Goal: Task Accomplishment & Management: Complete application form

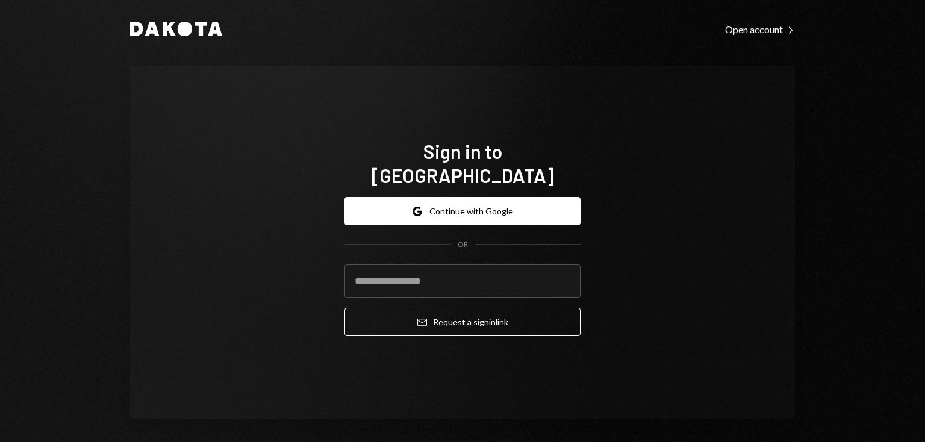
scroll to position [14, 0]
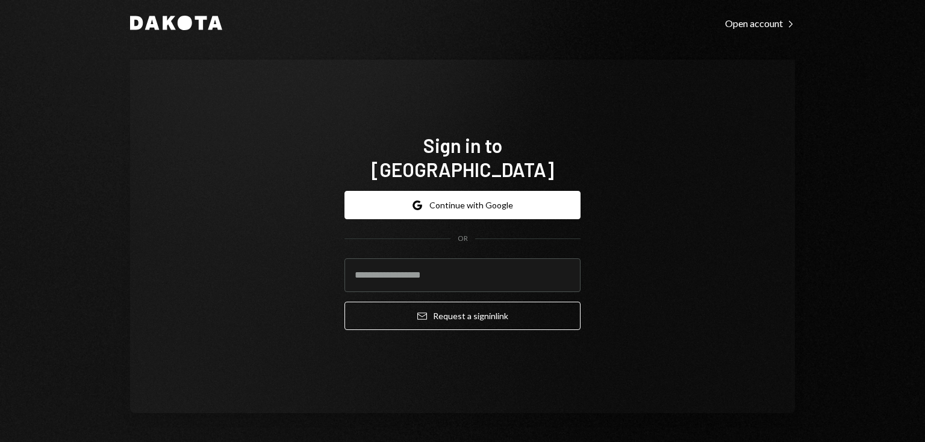
click at [260, 249] on div "Sign in to Dakota Google Continue with Google OR Email Request a sign in link" at bounding box center [462, 237] width 665 height 354
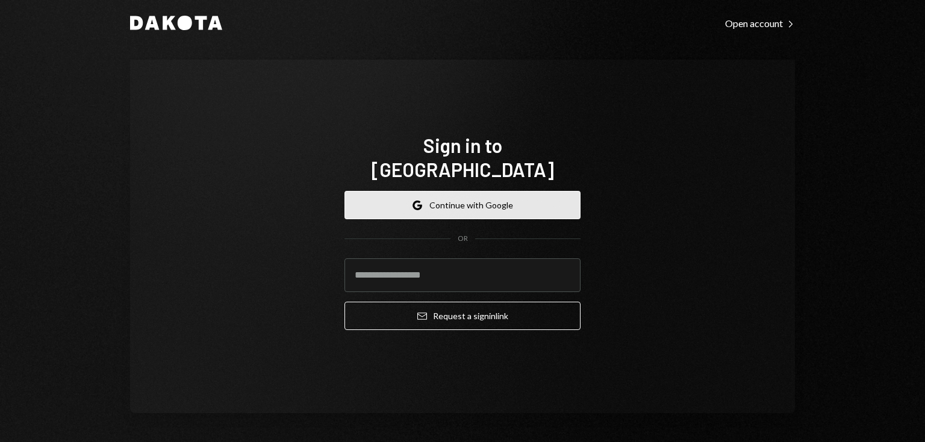
click at [490, 193] on button "Google Continue with Google" at bounding box center [463, 205] width 236 height 28
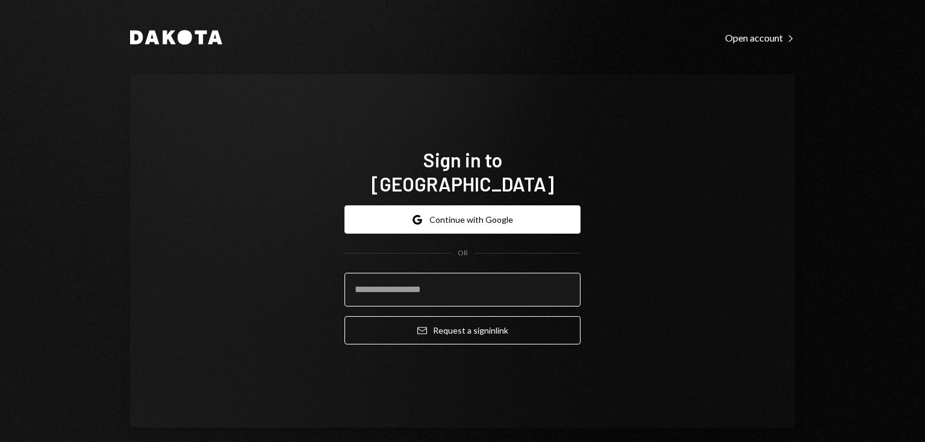
click at [425, 278] on input "email" at bounding box center [463, 290] width 236 height 34
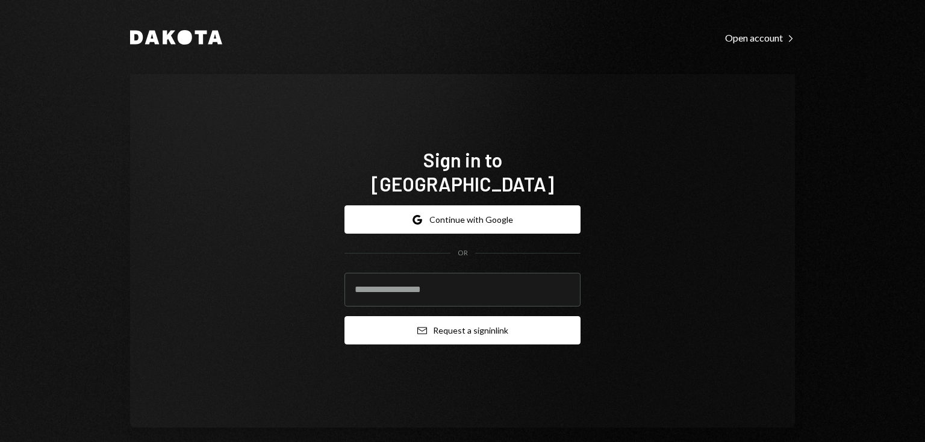
paste input "**********"
type input "**********"
click at [434, 316] on button "Email Request a sign in link" at bounding box center [463, 330] width 236 height 28
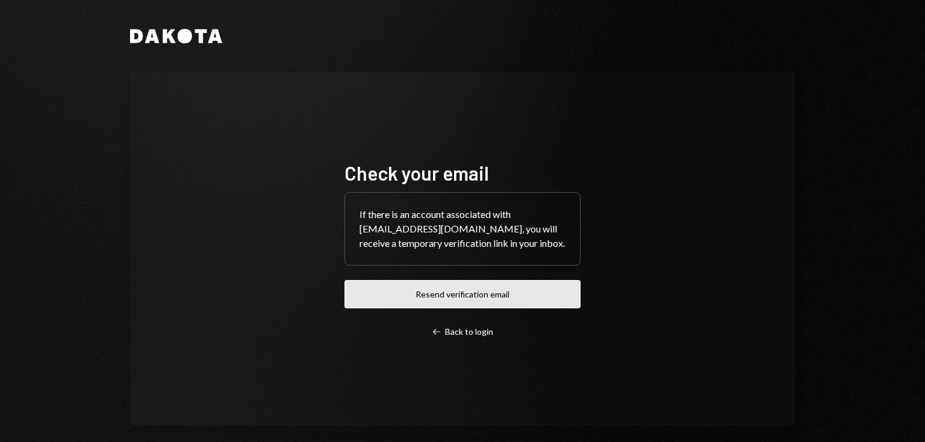
click at [451, 290] on button "Resend verification email" at bounding box center [463, 294] width 236 height 28
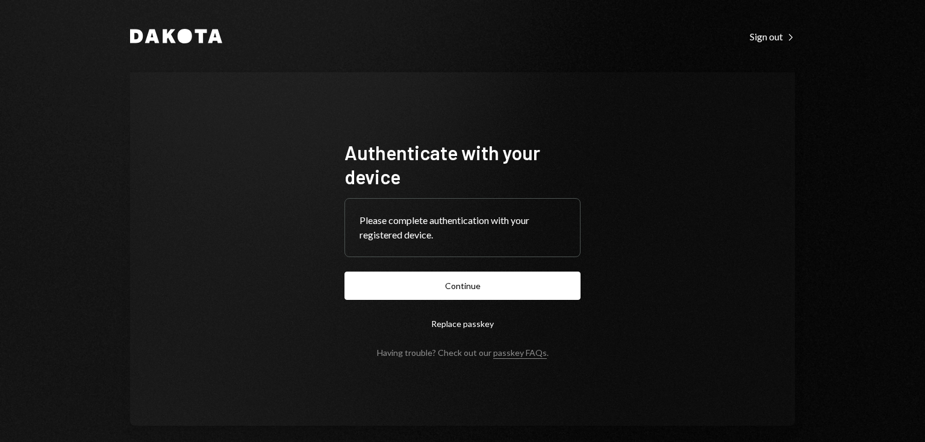
click at [178, 36] on icon at bounding box center [185, 36] width 14 height 14
click at [104, 82] on div "Dakota Sign out Right Caret Authenticate with your device Please complete authe…" at bounding box center [462, 227] width 723 height 455
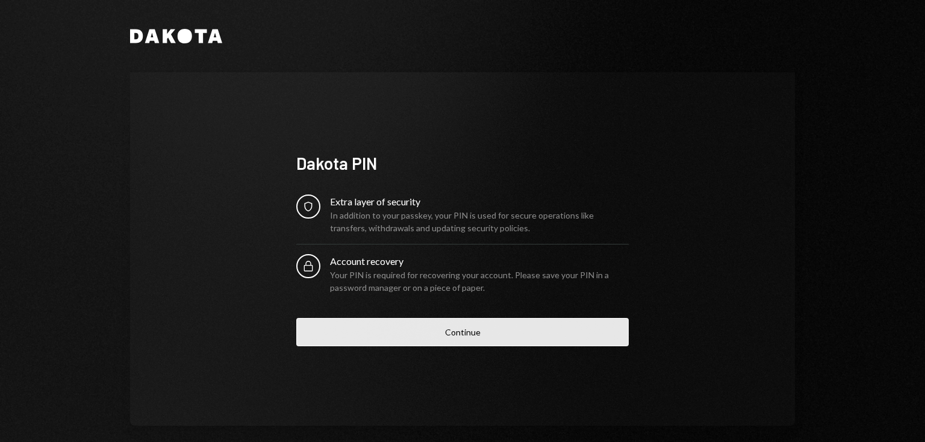
click at [463, 328] on button "Continue" at bounding box center [462, 332] width 333 height 28
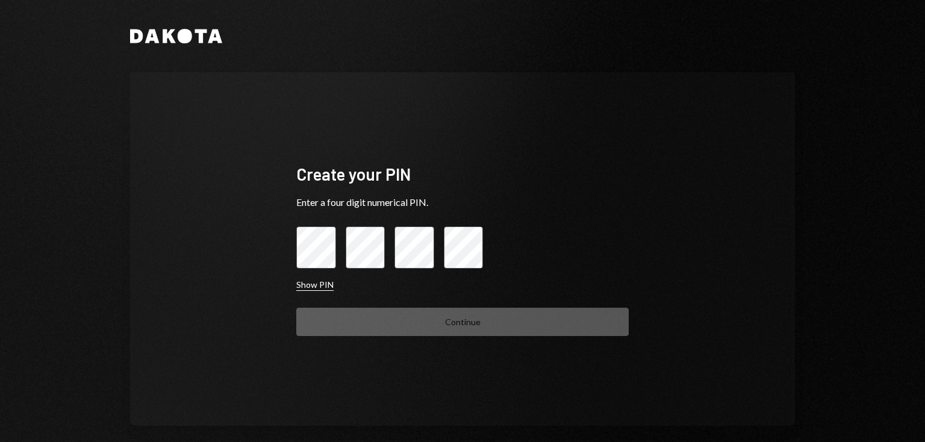
click at [310, 284] on button "Show PIN" at bounding box center [314, 285] width 37 height 11
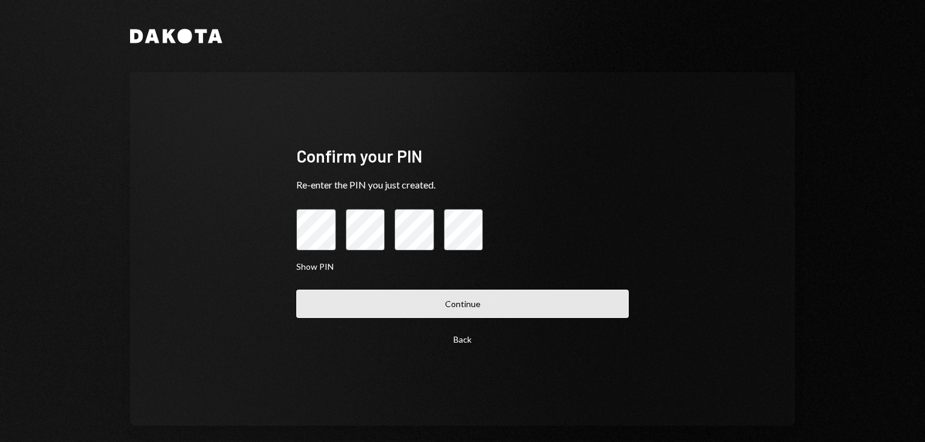
click at [453, 305] on button "Continue" at bounding box center [462, 304] width 333 height 28
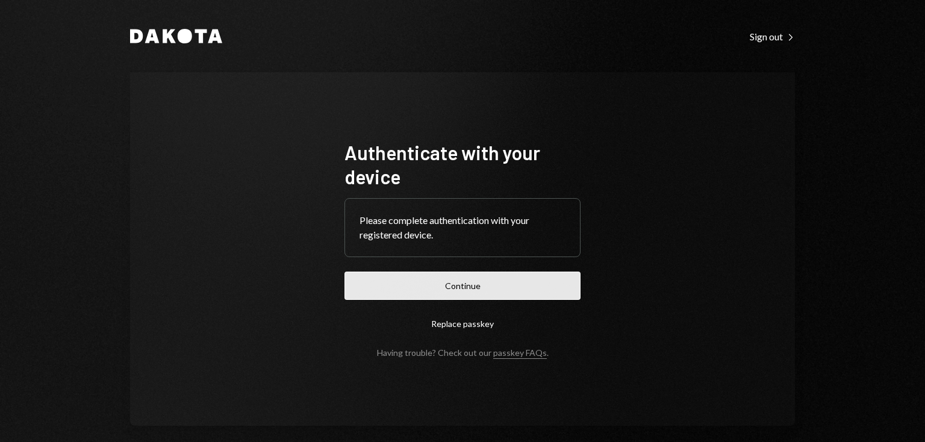
click at [453, 283] on button "Continue" at bounding box center [463, 286] width 236 height 28
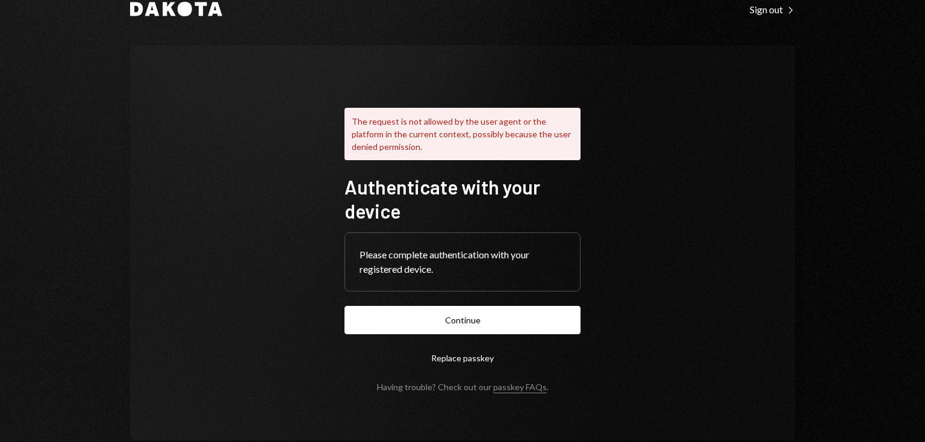
scroll to position [54, 0]
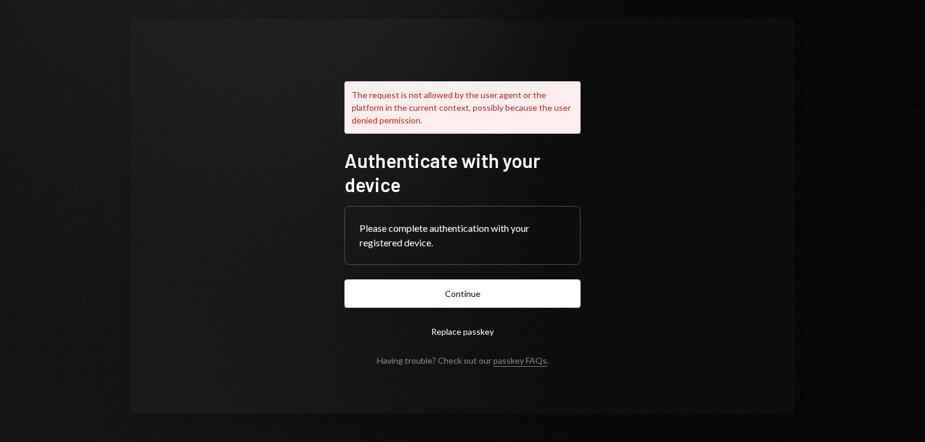
click at [457, 331] on button "Replace passkey" at bounding box center [463, 332] width 236 height 28
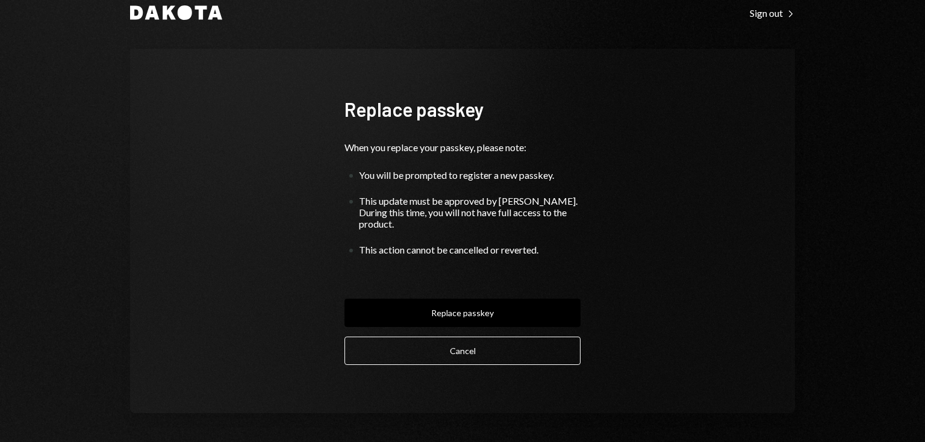
scroll to position [13, 0]
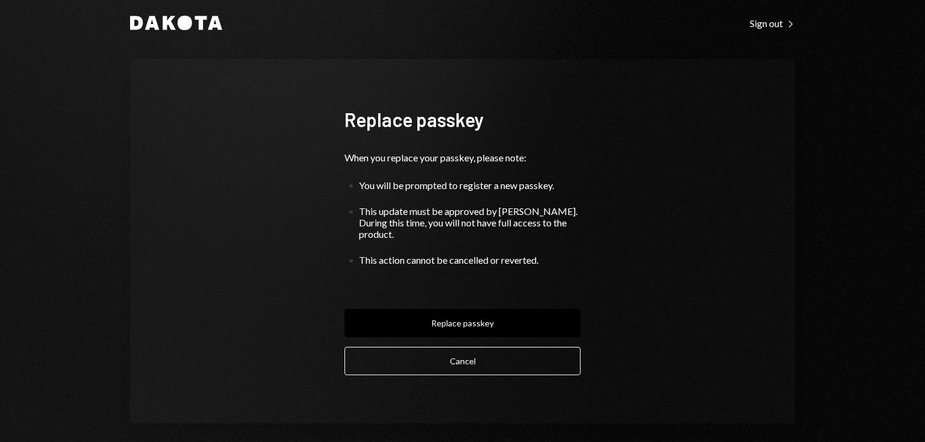
drag, startPoint x: 445, startPoint y: 310, endPoint x: 439, endPoint y: 215, distance: 96.0
click at [439, 215] on form "Replace passkey When you replace your passkey, please note: You will be prompte…" at bounding box center [463, 241] width 236 height 268
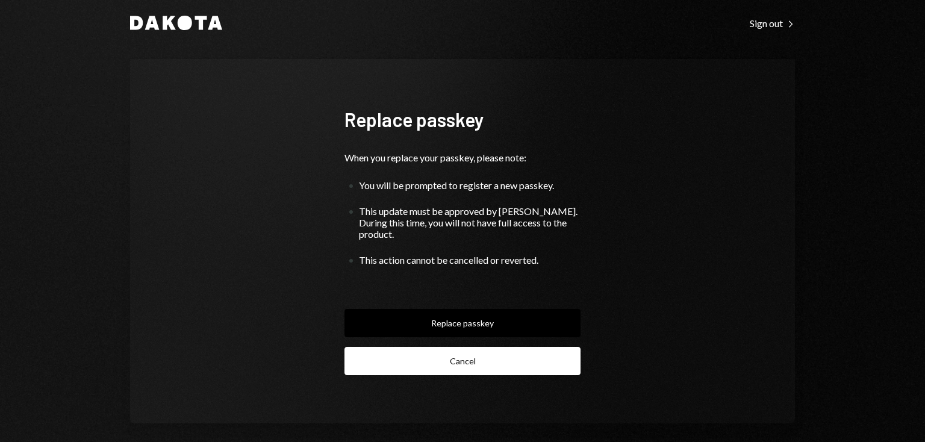
click at [462, 348] on button "Cancel" at bounding box center [463, 361] width 236 height 28
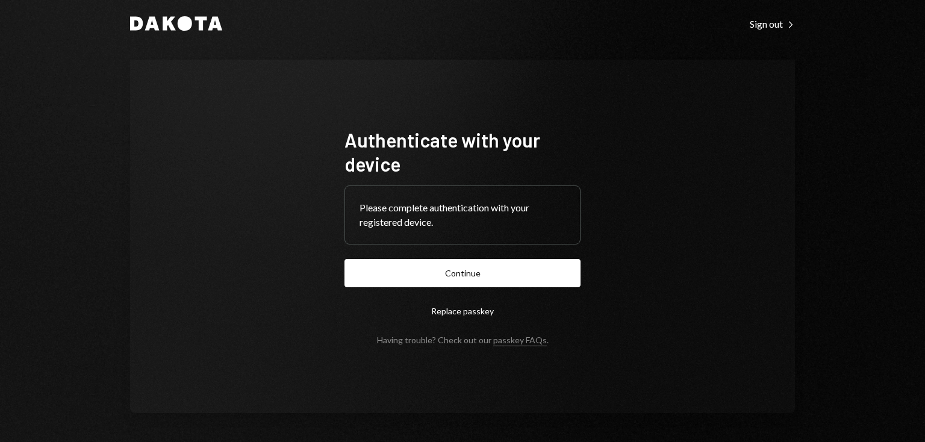
click at [433, 219] on div "Please complete authentication with your registered device." at bounding box center [463, 215] width 206 height 29
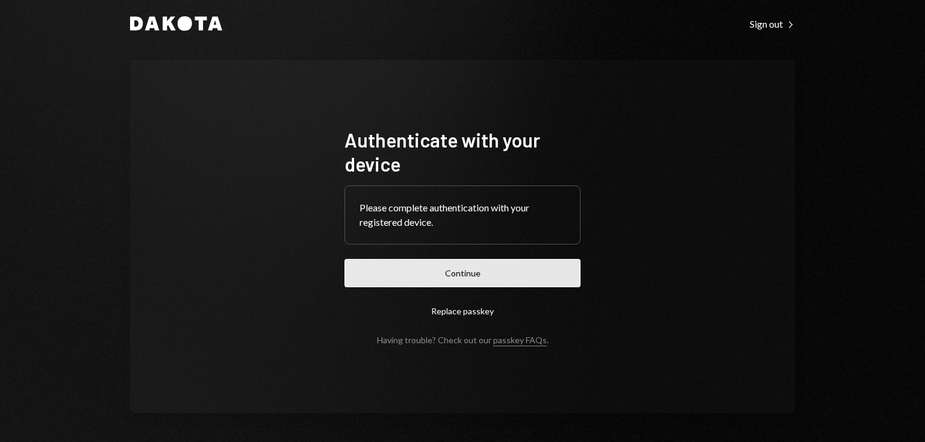
click at [439, 274] on button "Continue" at bounding box center [463, 273] width 236 height 28
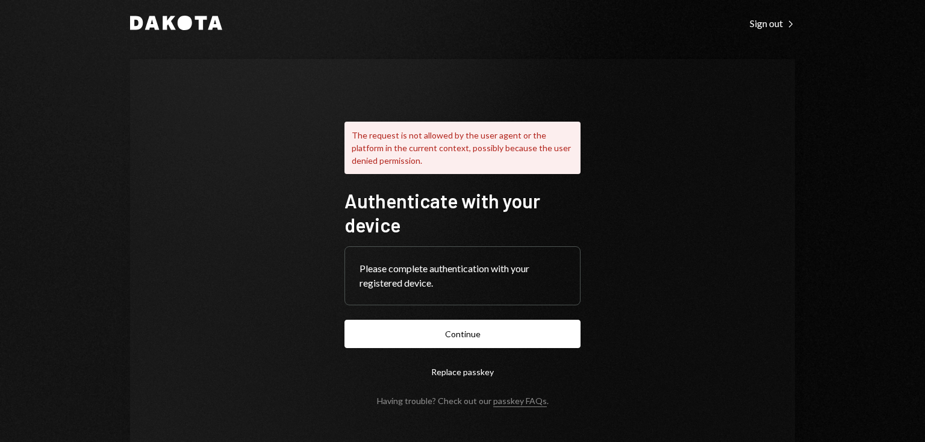
click at [299, 216] on div "The request is not allowed by the user agent or the platform in the current con…" at bounding box center [462, 256] width 665 height 395
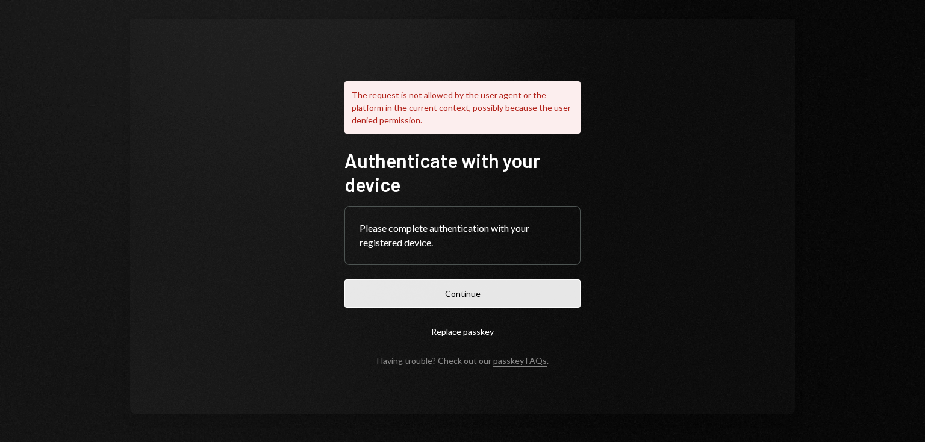
scroll to position [0, 0]
